Goal: Task Accomplishment & Management: Complete application form

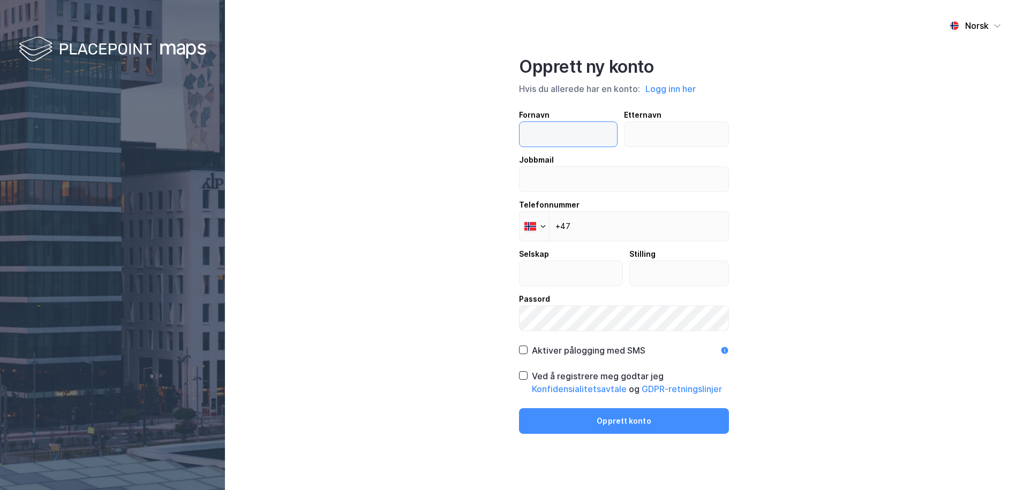
click at [555, 134] on input "text" at bounding box center [567, 134] width 97 height 25
type input "[PERSON_NAME]"
type input "[PERSON_NAME]-Schou"
type input "[PERSON_NAME][EMAIL_ADDRESS][DOMAIN_NAME]"
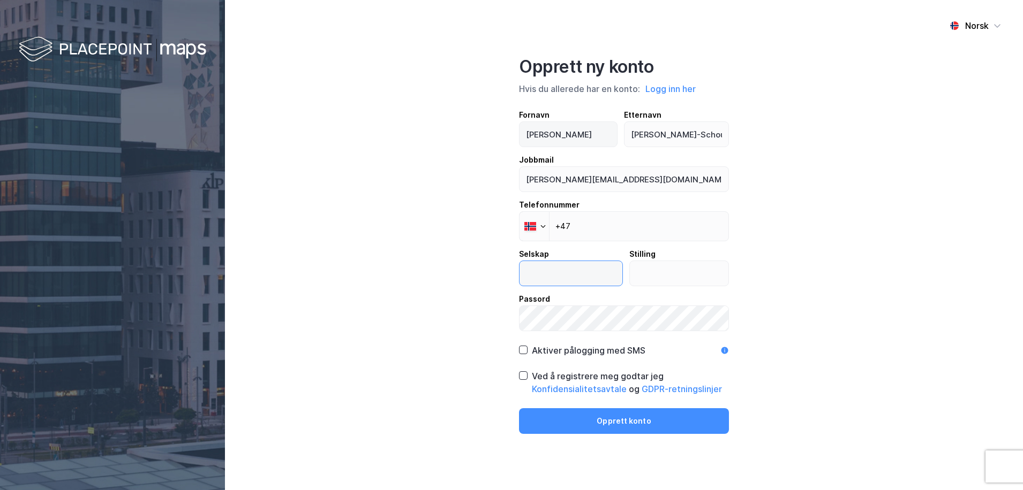
type input "Tollbugt.49-51 AS"
drag, startPoint x: 673, startPoint y: 185, endPoint x: 449, endPoint y: 171, distance: 224.8
click at [449, 171] on div "Norsk Opprett ny konto Hvis du allerede har en konto: Logg inn her Fornavn [PER…" at bounding box center [624, 245] width 798 height 490
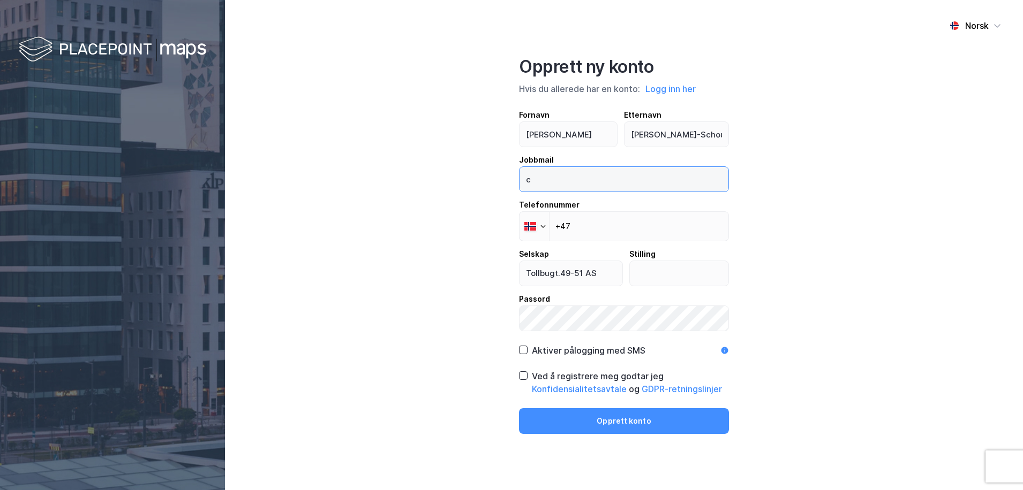
type input "[PERSON_NAME][EMAIL_ADDRESS][DOMAIN_NAME]"
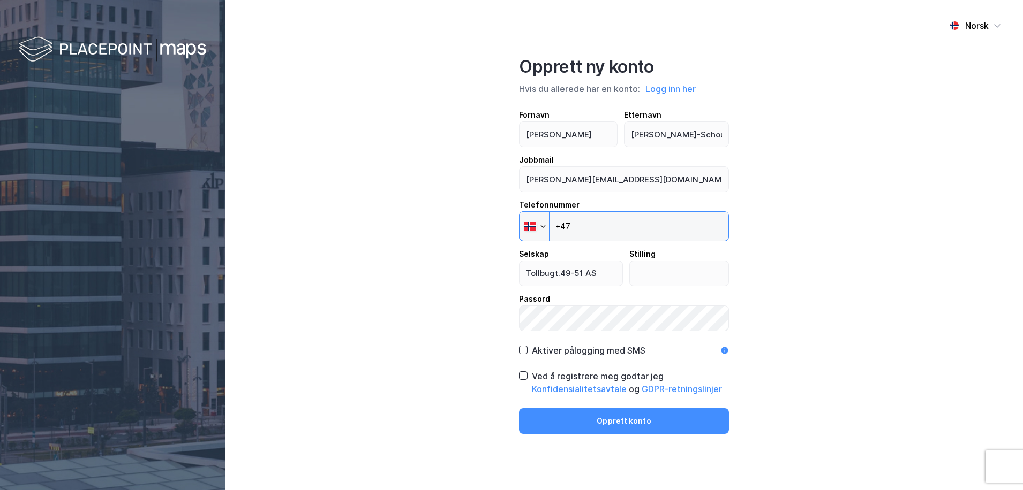
click at [623, 228] on input "+47" at bounding box center [624, 227] width 210 height 30
type input "[PHONE_NUMBER]"
click at [574, 266] on input "Tollbugt.49-51 AS" at bounding box center [570, 273] width 103 height 25
drag, startPoint x: 602, startPoint y: 269, endPoint x: 454, endPoint y: 261, distance: 149.1
click at [454, 261] on div "Norsk Opprett ny konto Hvis du allerede har en konto: Logg inn her Fornavn [PER…" at bounding box center [624, 245] width 798 height 490
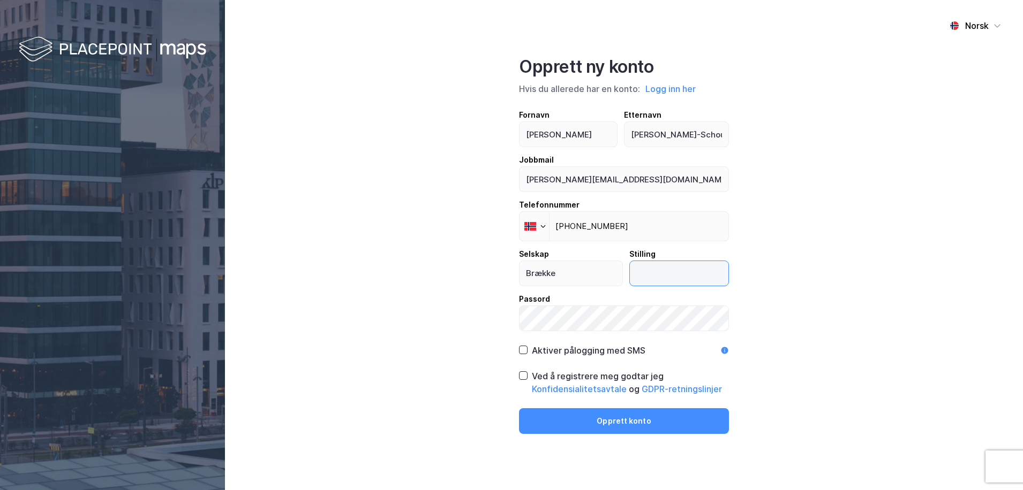
click at [679, 276] on input "text" at bounding box center [679, 273] width 99 height 25
click at [571, 277] on input "Brække" at bounding box center [570, 273] width 103 height 25
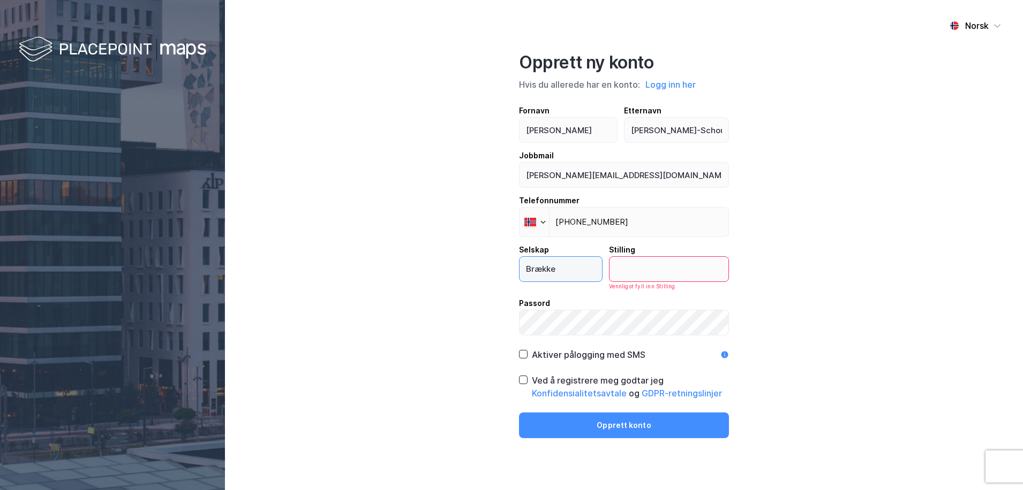
type input "Brække Eiendom AS"
click at [644, 266] on input "text" at bounding box center [668, 269] width 119 height 25
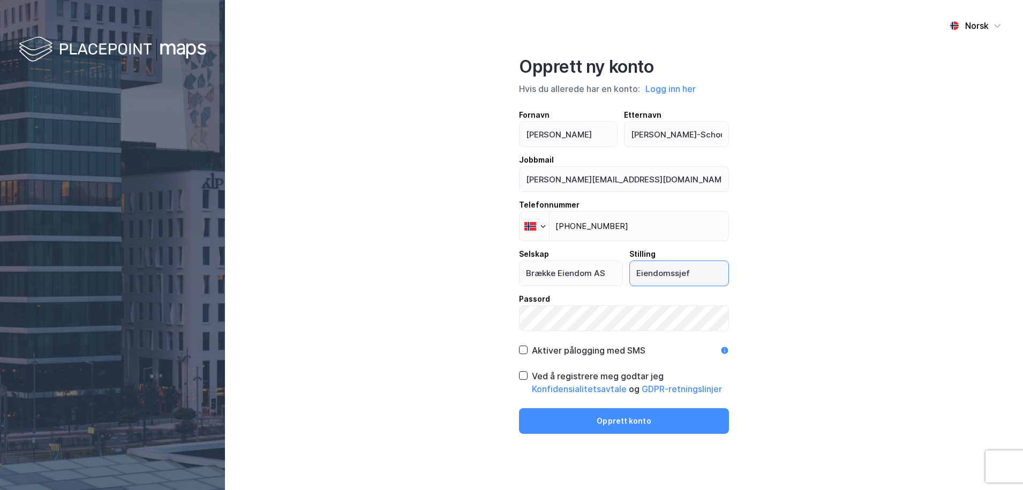
type input "Eiendomssjef"
click at [523, 376] on icon at bounding box center [522, 375] width 7 height 7
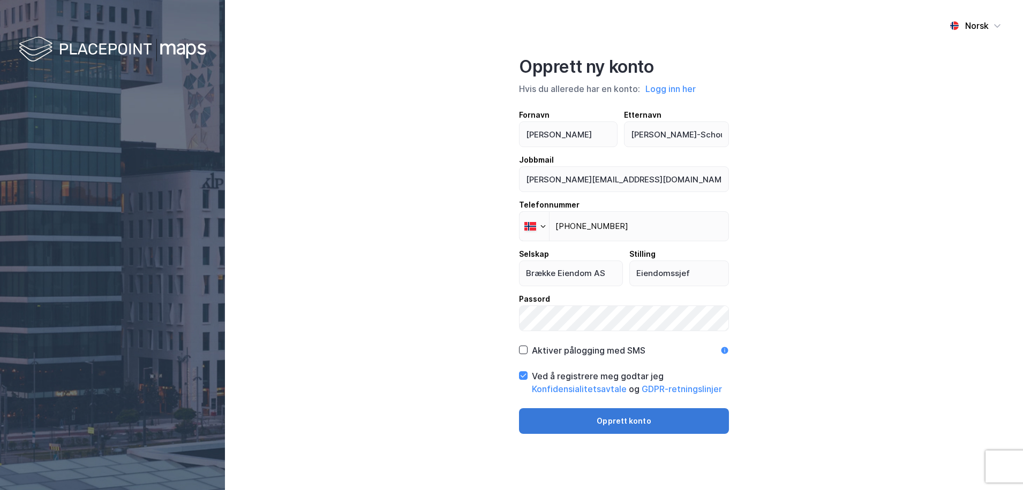
click at [562, 424] on button "Opprett konto" at bounding box center [624, 422] width 210 height 26
